Goal: Information Seeking & Learning: Learn about a topic

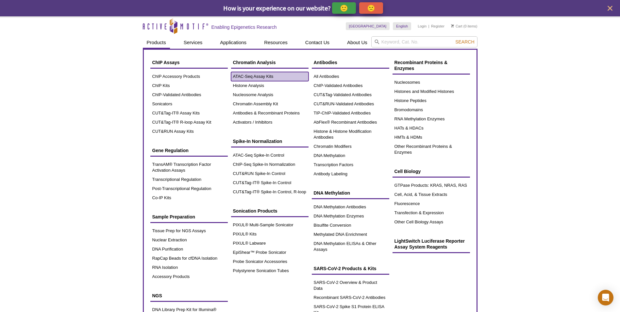
click at [241, 80] on link "ATAC-Seq Assay Kits" at bounding box center [269, 76] width 77 height 9
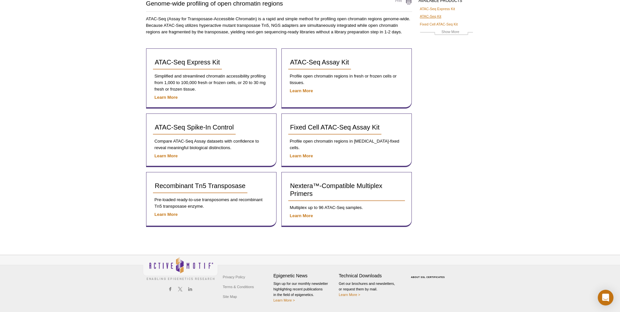
scroll to position [29, 0]
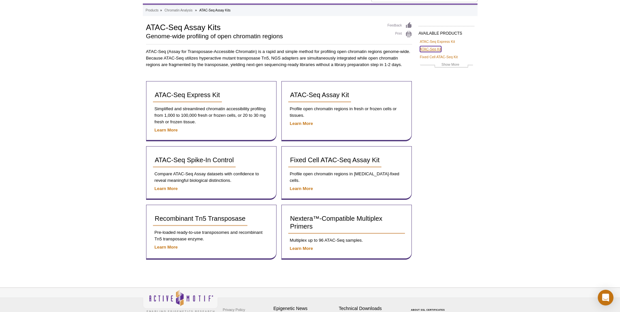
click at [433, 48] on link "ATAC-Seq Kit" at bounding box center [431, 49] width 22 height 6
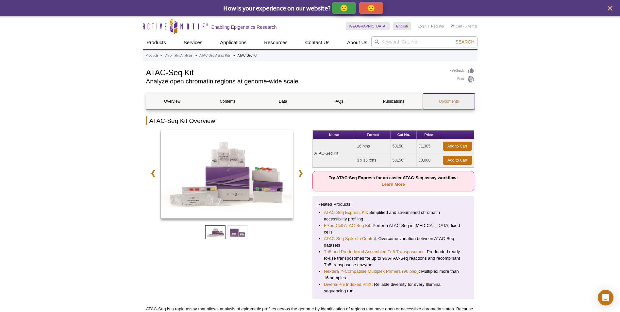
click at [451, 98] on link "Documents" at bounding box center [449, 101] width 52 height 16
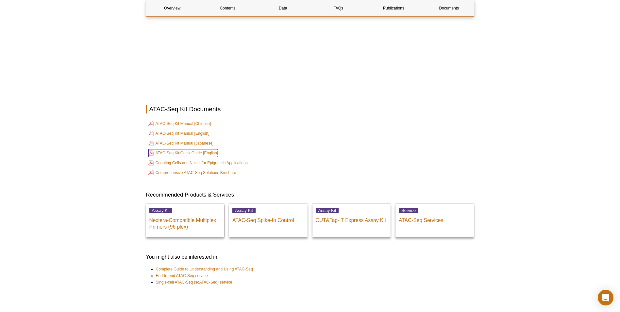
click at [212, 149] on link "ATAC-Seq Kit Quick Guide [English]" at bounding box center [183, 153] width 70 height 8
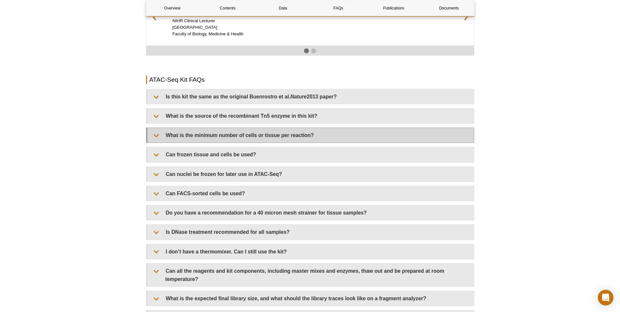
scroll to position [1029, 0]
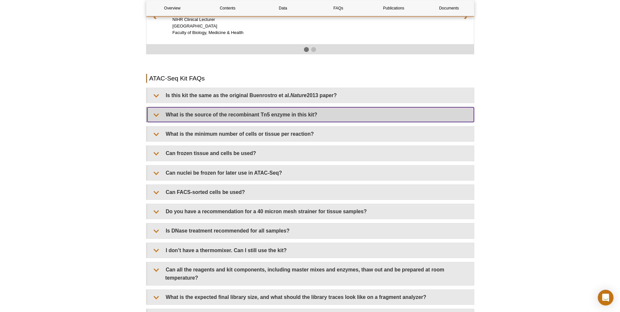
click at [255, 110] on summary "What is the source of the recombinant Tn5 enzyme in this kit?" at bounding box center [310, 114] width 326 height 15
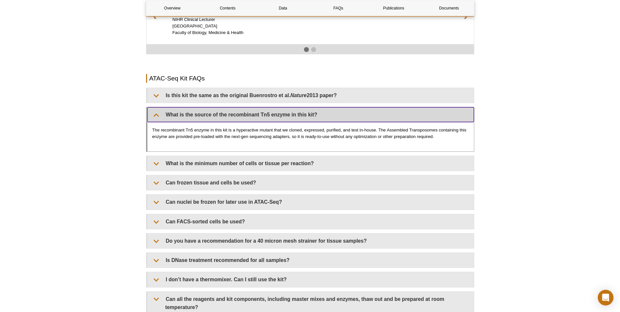
click at [255, 110] on summary "What is the source of the recombinant Tn5 enzyme in this kit?" at bounding box center [310, 114] width 326 height 15
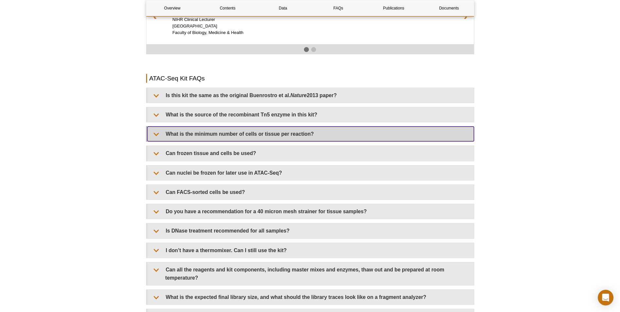
click at [255, 126] on summary "What is the minimum number of cells or tissue per reaction?" at bounding box center [310, 133] width 326 height 15
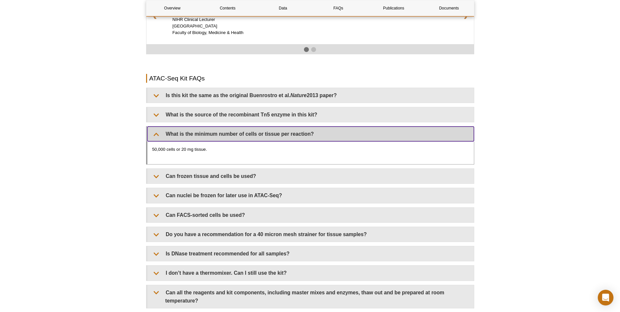
click at [255, 126] on summary "What is the minimum number of cells or tissue per reaction?" at bounding box center [310, 133] width 326 height 15
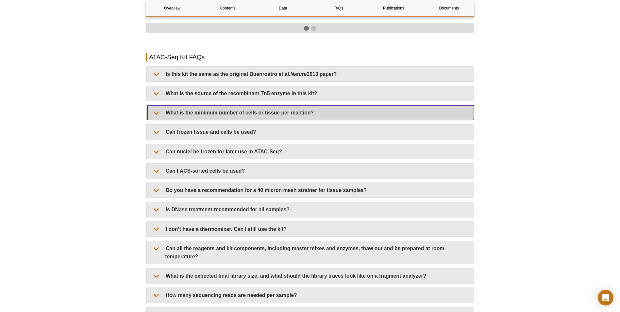
scroll to position [1061, 0]
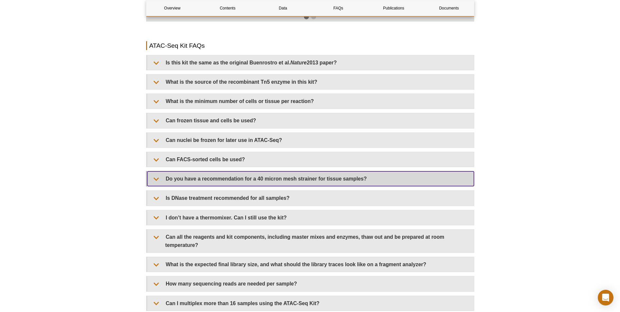
click at [252, 172] on summary "Do you have a recommendation for a 40 micron mesh strainer for tissue samples?" at bounding box center [310, 178] width 326 height 15
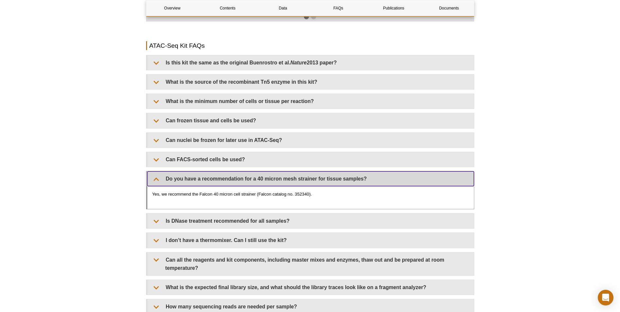
click at [252, 172] on summary "Do you have a recommendation for a 40 micron mesh strainer for tissue samples?" at bounding box center [310, 178] width 326 height 15
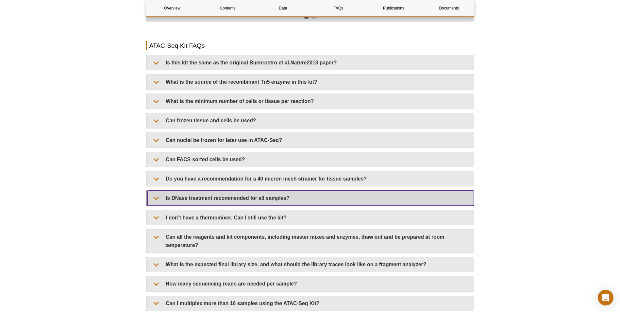
click at [260, 190] on summary "Is DNase treatment recommended for all samples?" at bounding box center [310, 197] width 326 height 15
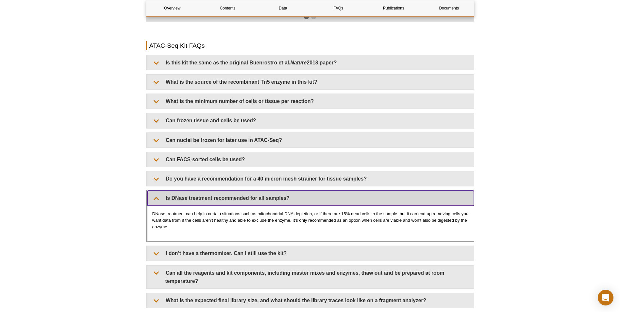
click at [260, 190] on summary "Is DNase treatment recommended for all samples?" at bounding box center [310, 197] width 326 height 15
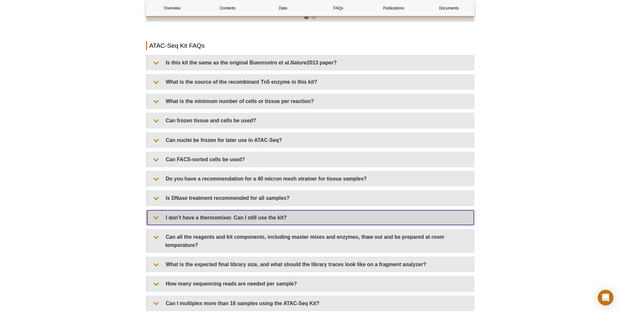
click at [257, 213] on summary "I don’t have a thermomixer. Can I still use the kit?" at bounding box center [310, 217] width 326 height 15
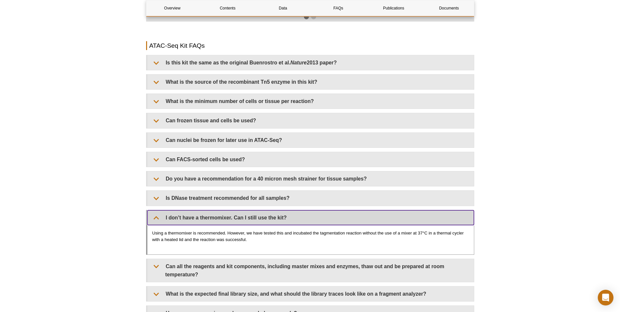
click at [257, 213] on summary "I don’t have a thermomixer. Can I still use the kit?" at bounding box center [310, 217] width 326 height 15
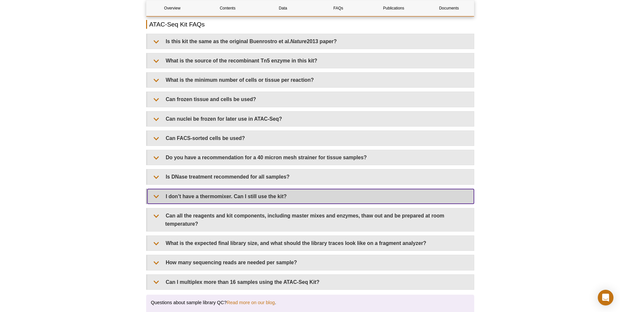
scroll to position [1094, 0]
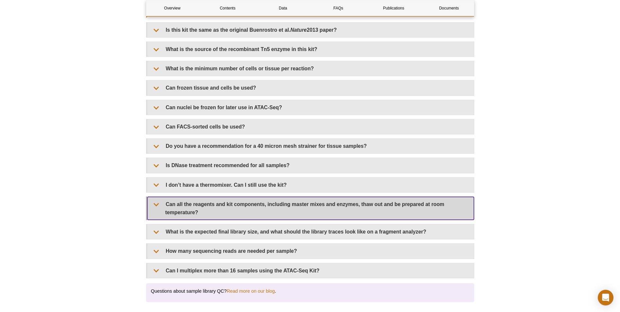
click at [253, 201] on summary "Can all the reagents and kit components, including master mixes and enzymes, th…" at bounding box center [310, 208] width 326 height 23
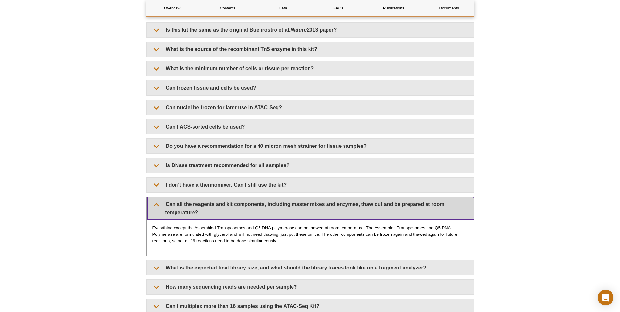
click at [253, 201] on summary "Can all the reagents and kit components, including master mixes and enzymes, th…" at bounding box center [310, 208] width 326 height 23
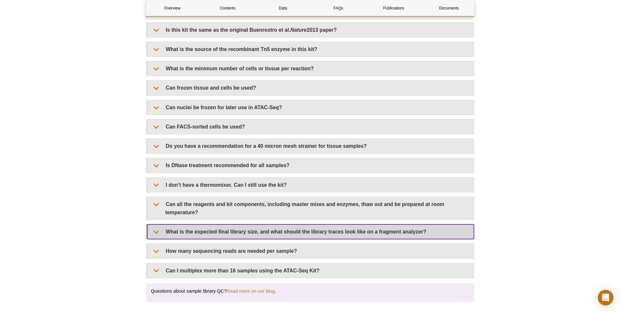
click at [263, 225] on summary "What is the expected final library size, and what should the library traces loo…" at bounding box center [310, 231] width 326 height 15
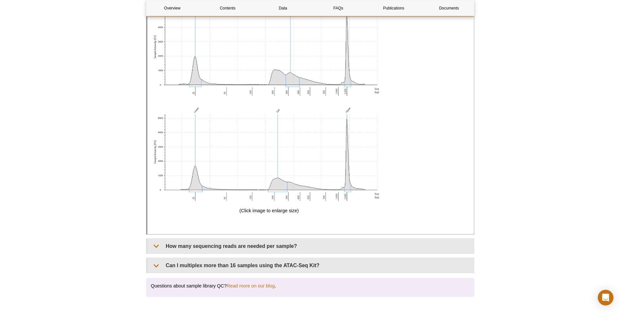
scroll to position [1552, 0]
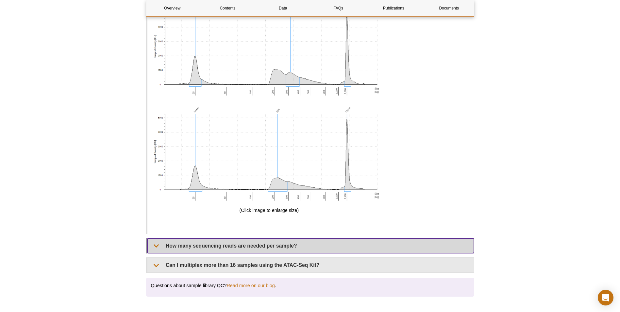
click at [266, 240] on summary "How many sequencing reads are needed per sample?" at bounding box center [310, 245] width 326 height 15
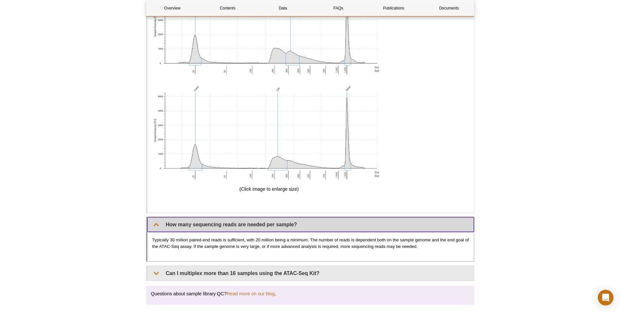
scroll to position [1584, 0]
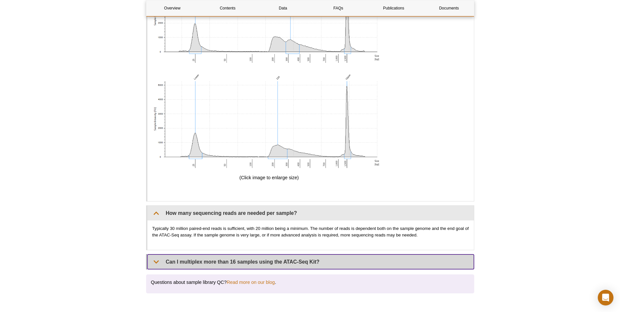
click at [263, 254] on summary "Can I multiplex more than 16 samples using the ATAC-Seq Kit?" at bounding box center [310, 261] width 326 height 15
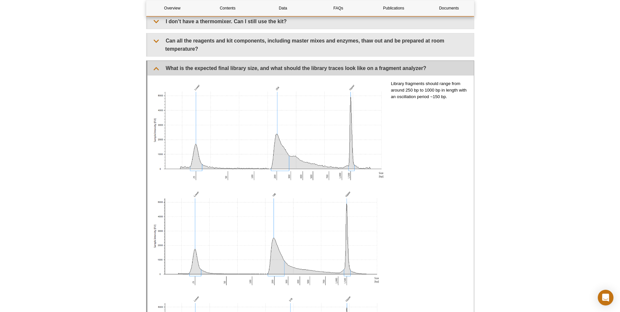
scroll to position [1290, 0]
